Goal: Check status

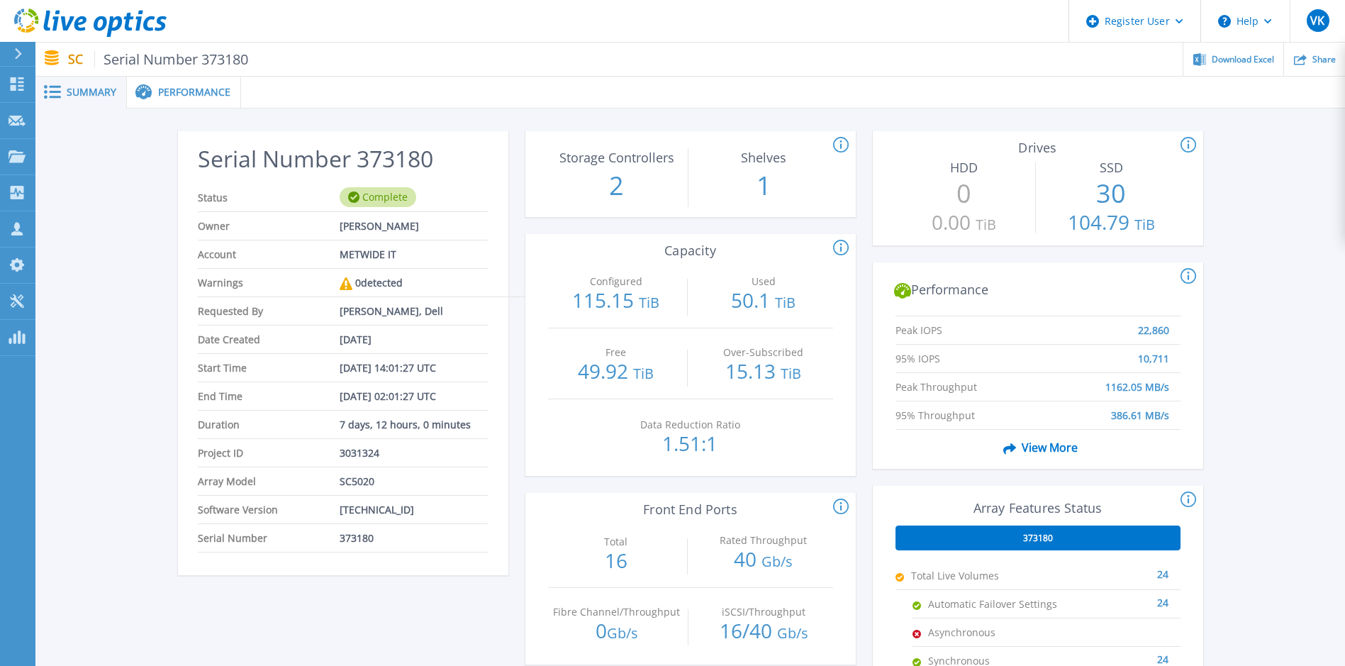
click at [1336, 331] on div "Serial Number 373180 Status Complete Owner Dale Edwards Account METWIDE IT Warn…" at bounding box center [689, 530] width 1309 height 844
